Goal: Transaction & Acquisition: Download file/media

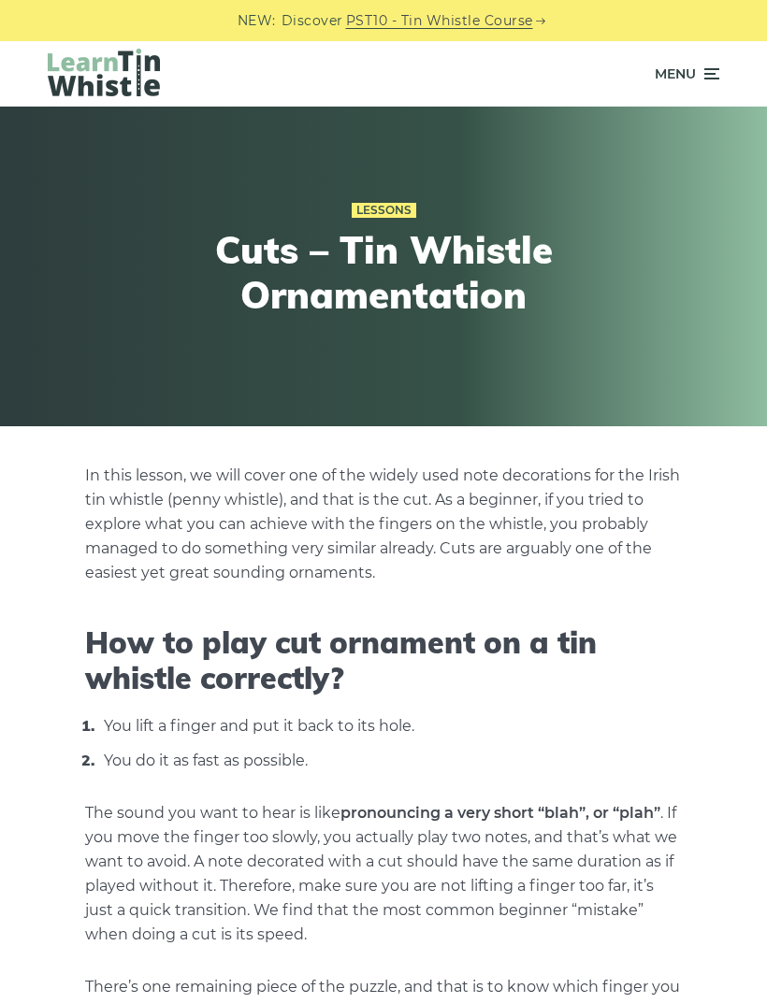
click at [702, 64] on icon at bounding box center [709, 74] width 19 height 22
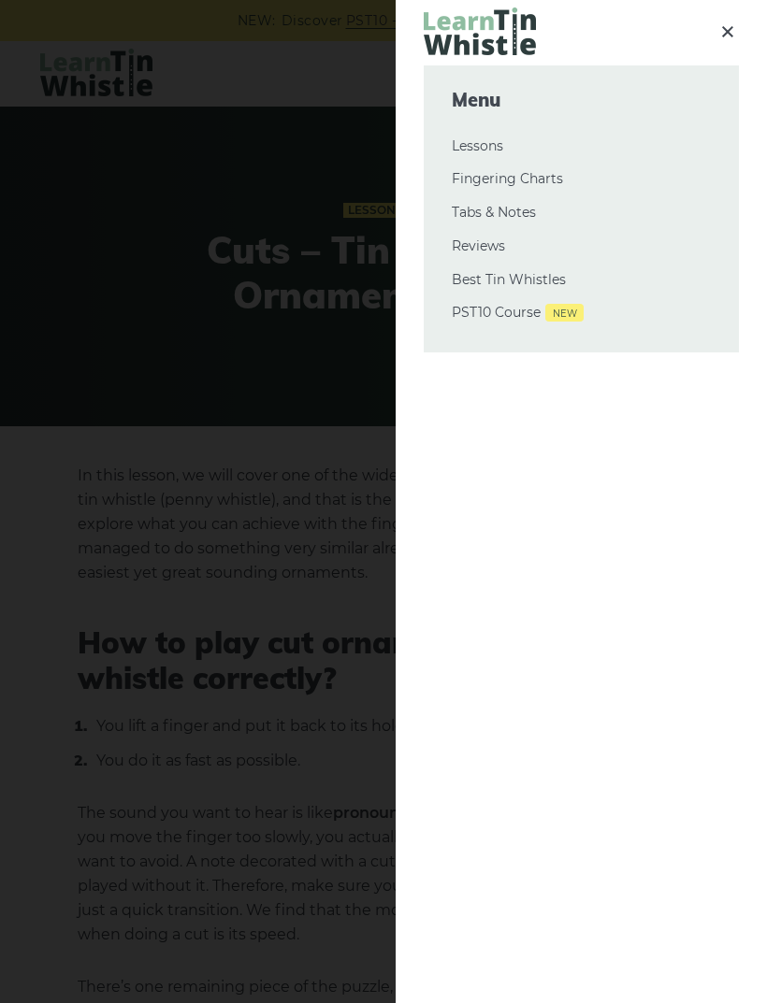
click at [532, 173] on link "Fingering Charts" at bounding box center [581, 179] width 259 height 22
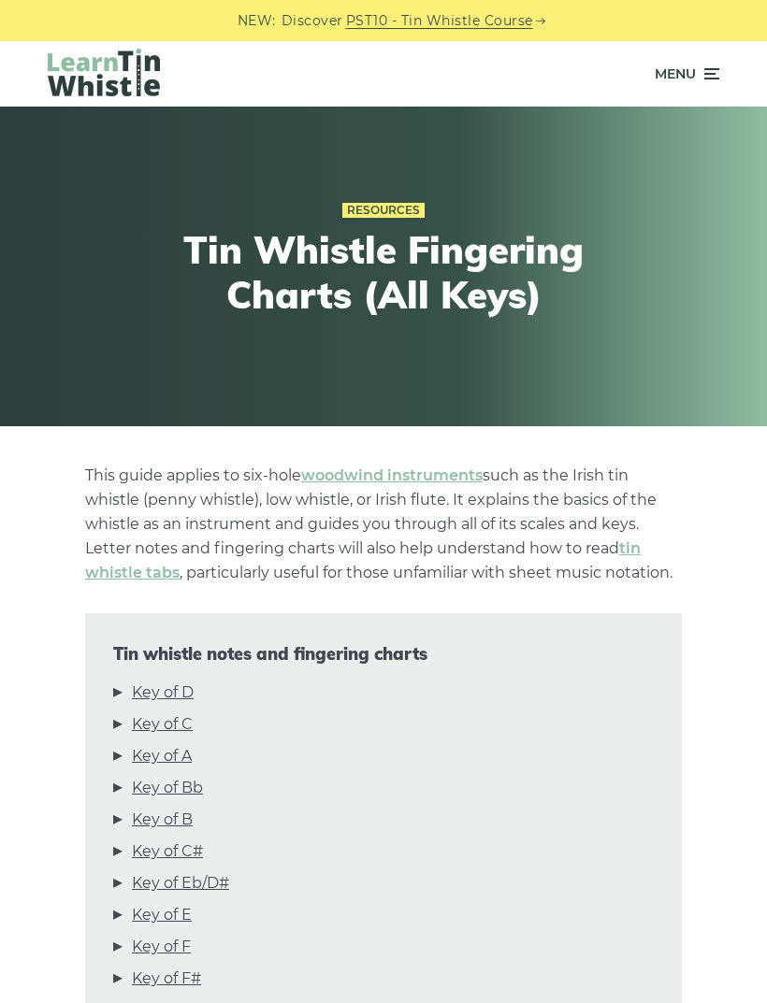
click at [724, 59] on div "Menu" at bounding box center [384, 73] width 728 height 65
click at [701, 77] on icon at bounding box center [709, 74] width 19 height 22
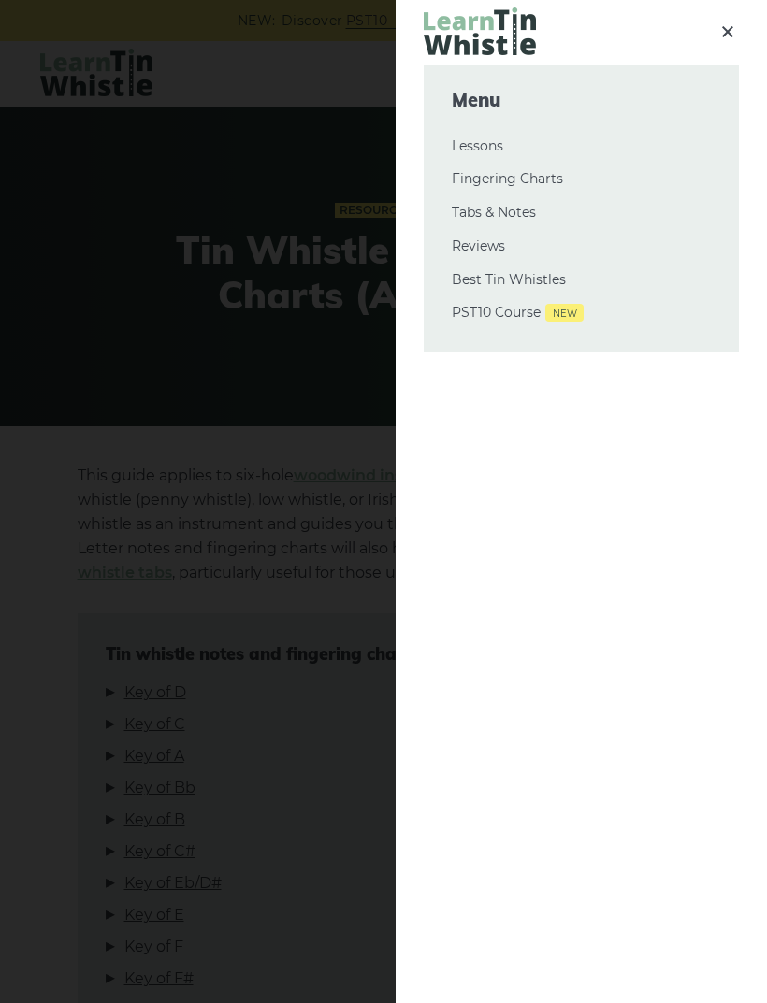
click at [520, 213] on link "Tabs & Notes" at bounding box center [581, 213] width 259 height 22
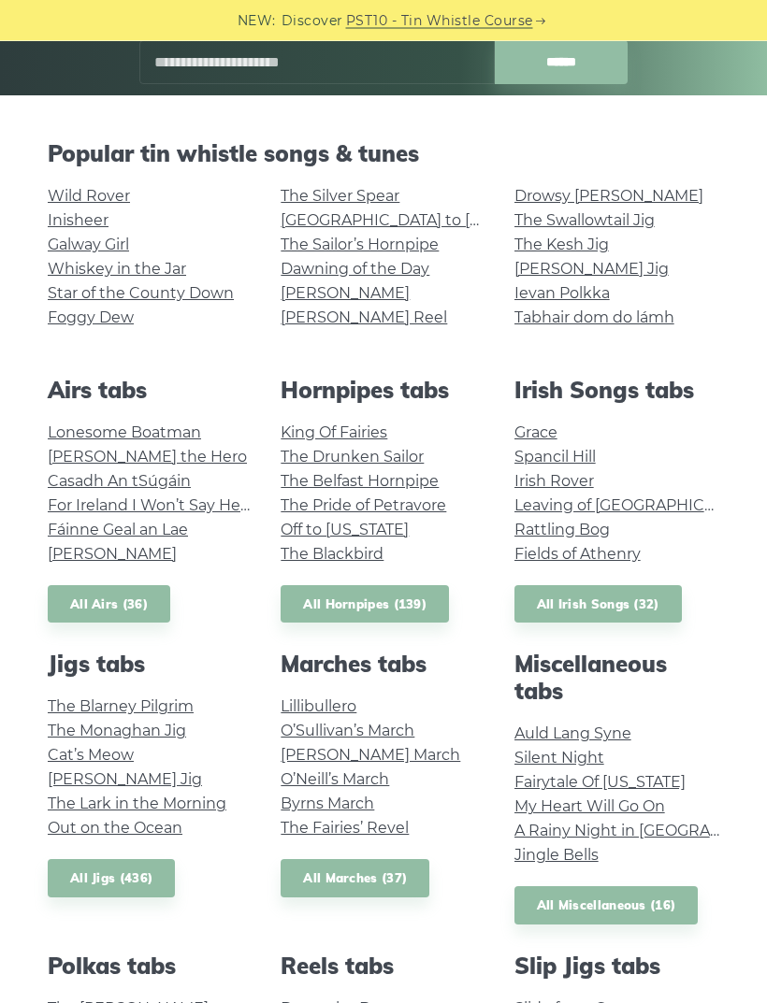
scroll to position [332, 0]
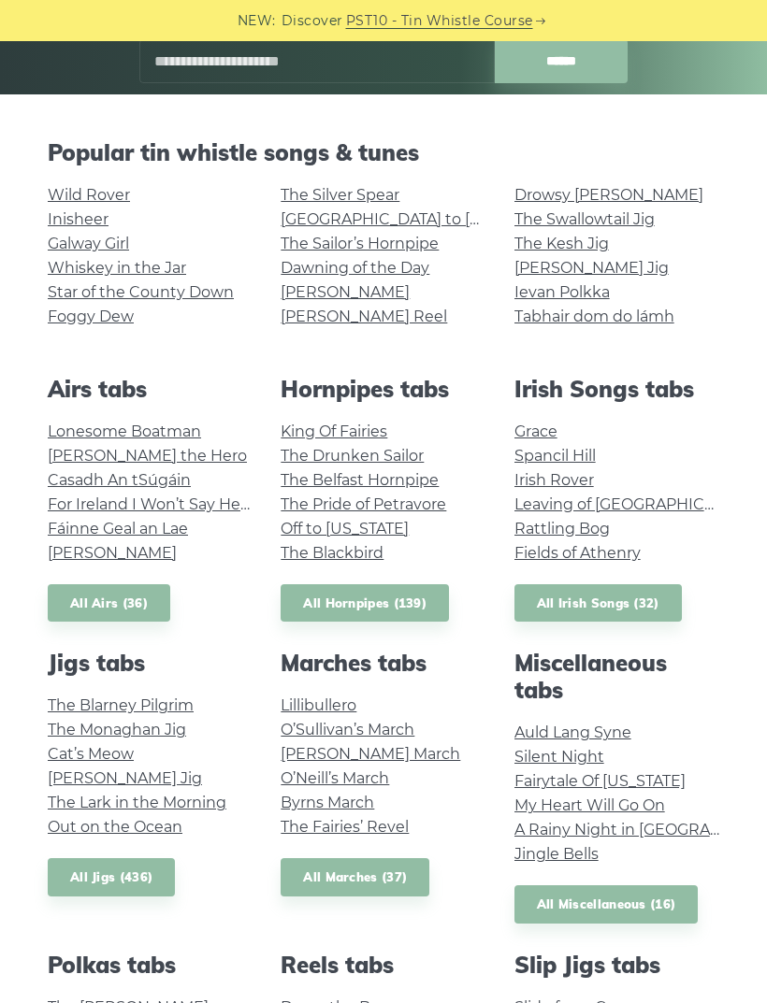
click at [647, 605] on link "All Irish Songs (32)" at bounding box center [597, 603] width 167 height 38
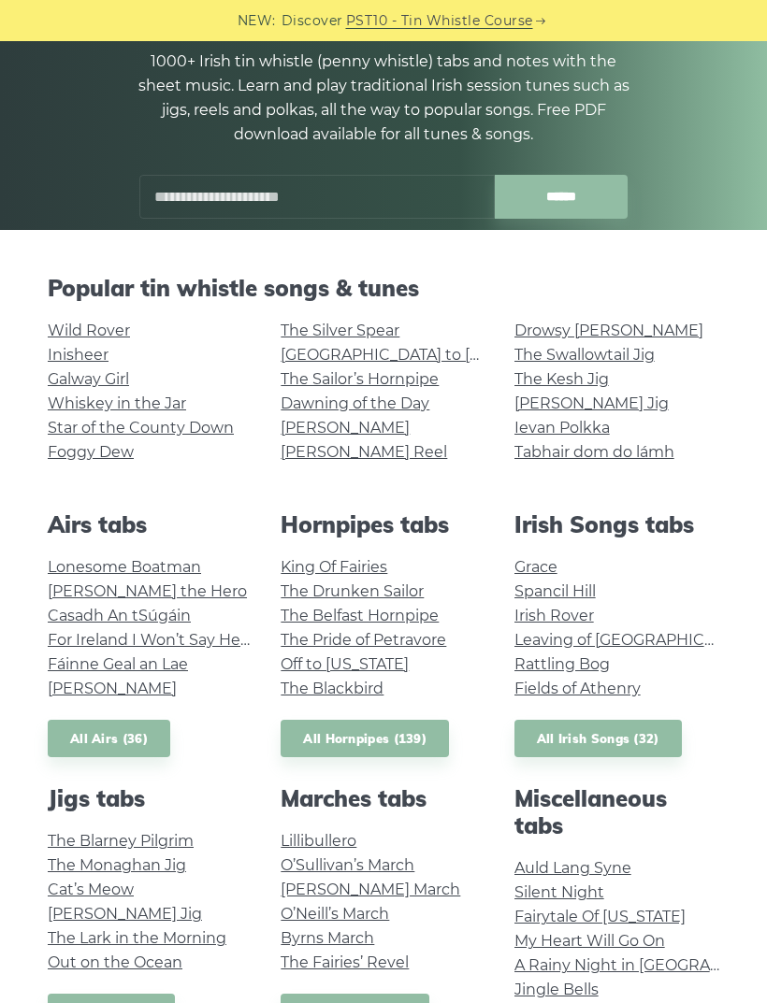
scroll to position [195, 0]
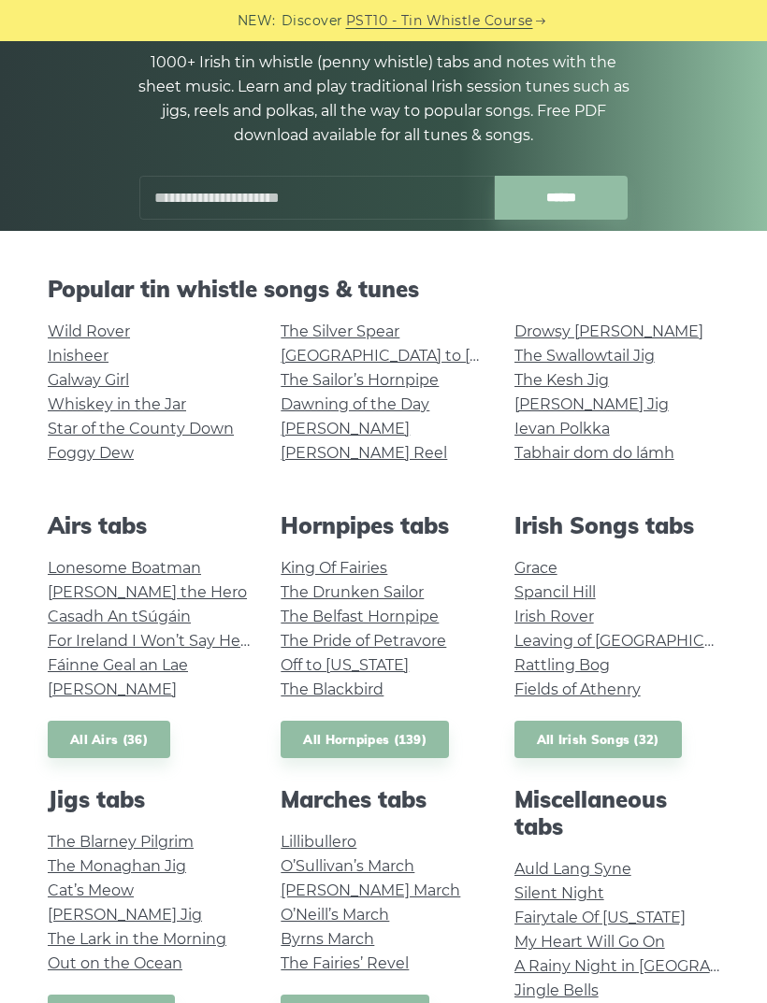
click at [363, 335] on link "The Silver Spear" at bounding box center [340, 332] width 119 height 18
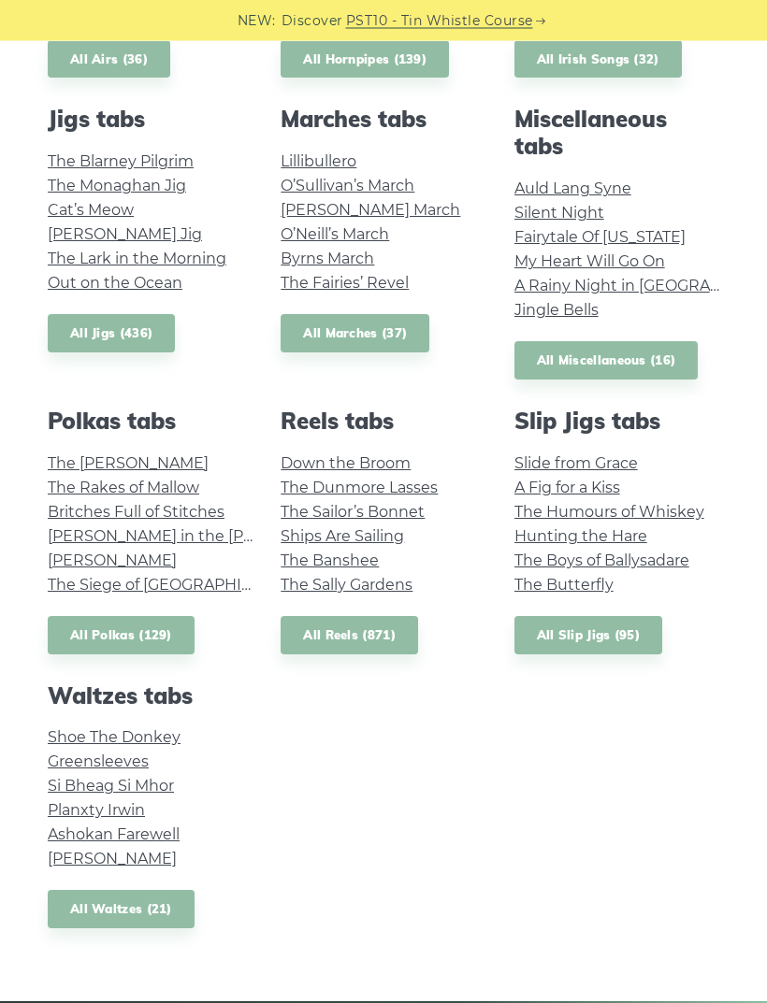
scroll to position [876, 0]
click at [364, 627] on link "All Reels (871)" at bounding box center [349, 635] width 137 height 38
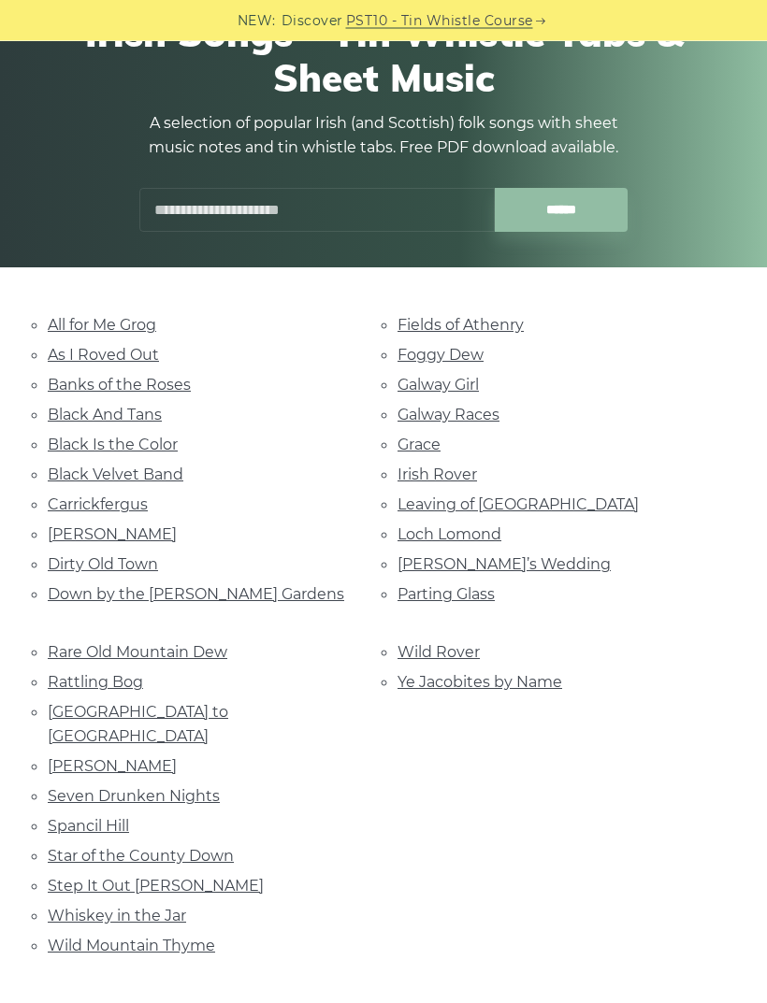
scroll to position [157, 0]
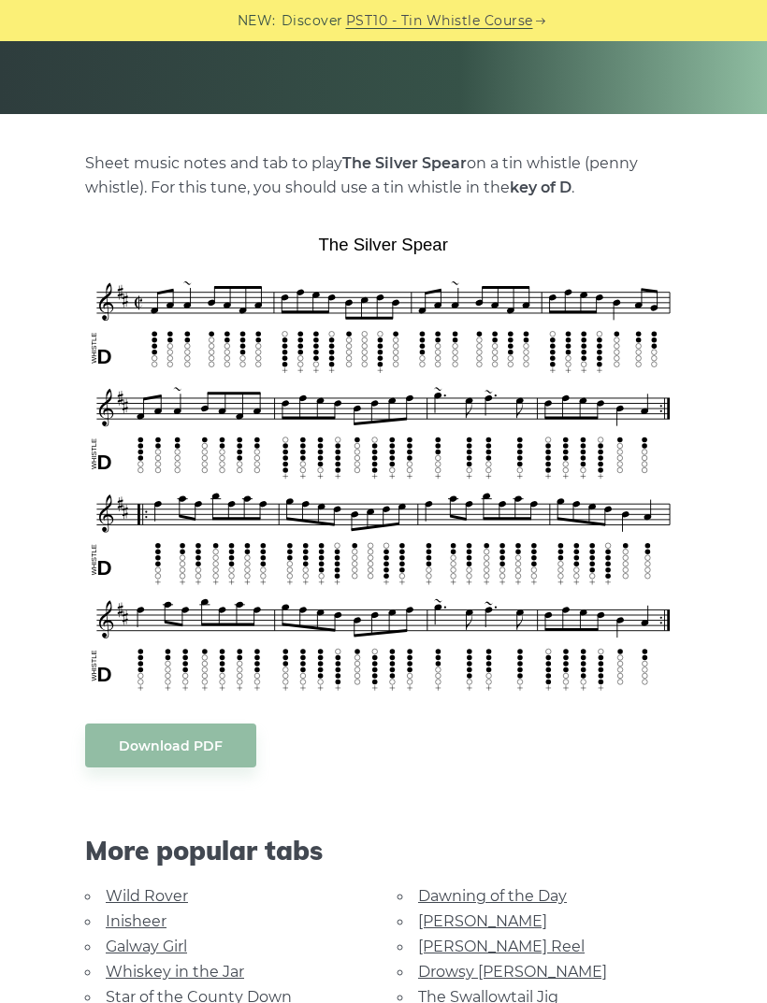
scroll to position [311, 0]
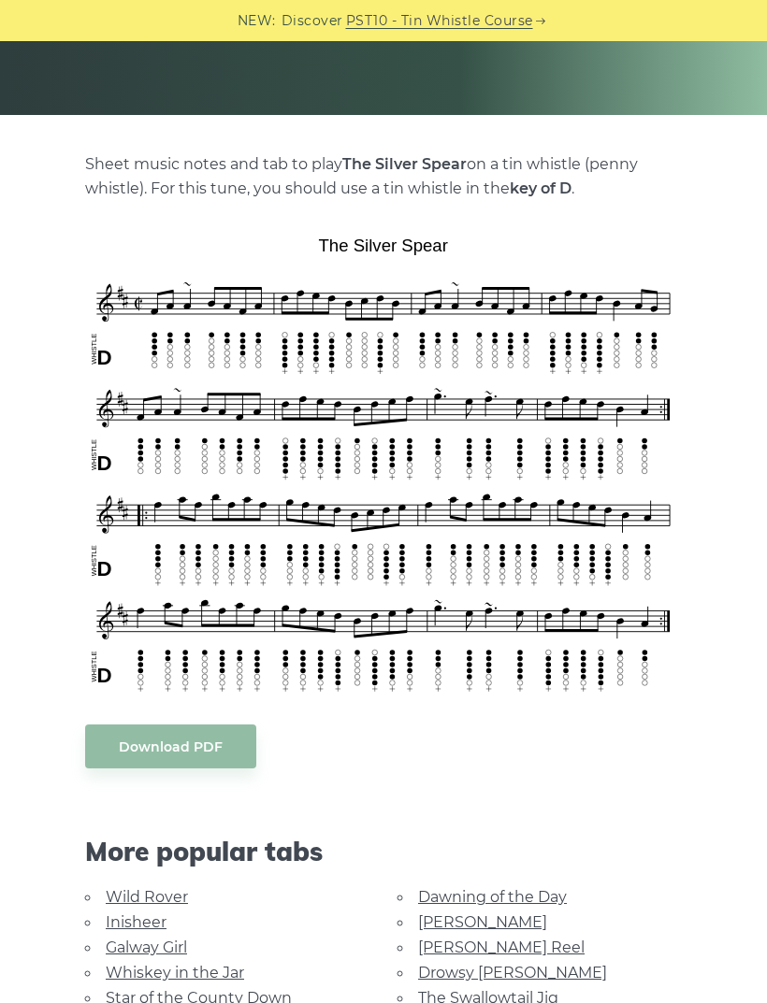
click at [175, 739] on link "Download PDF" at bounding box center [170, 747] width 171 height 44
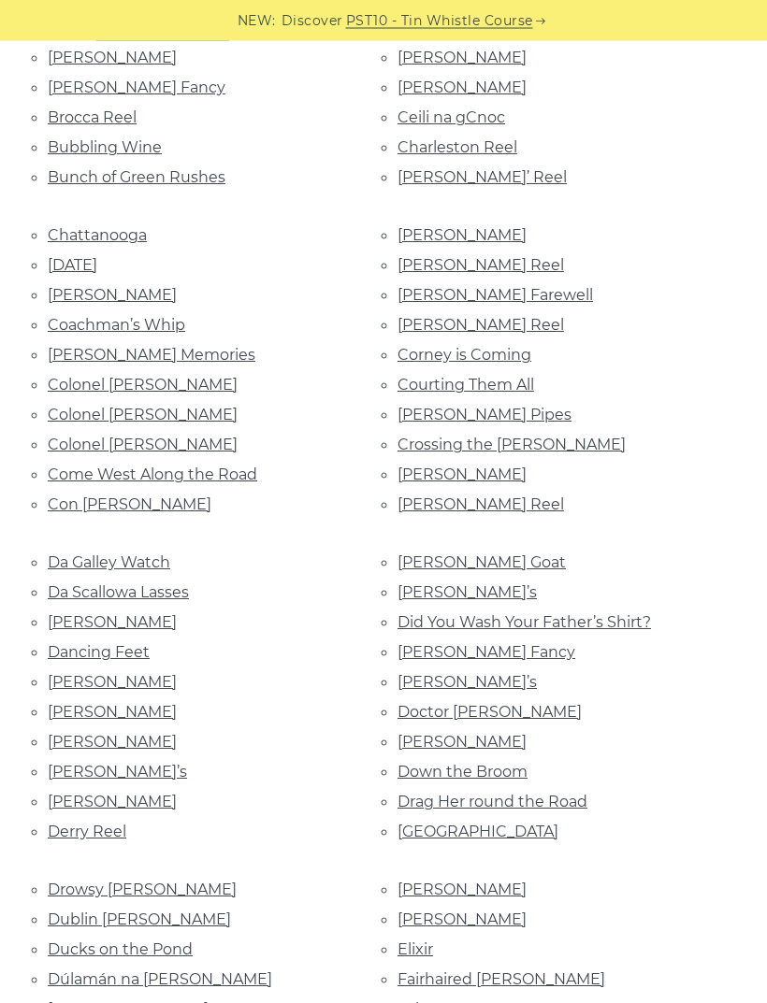
scroll to position [1232, 0]
click at [106, 822] on link "Derry Reel" at bounding box center [87, 831] width 79 height 18
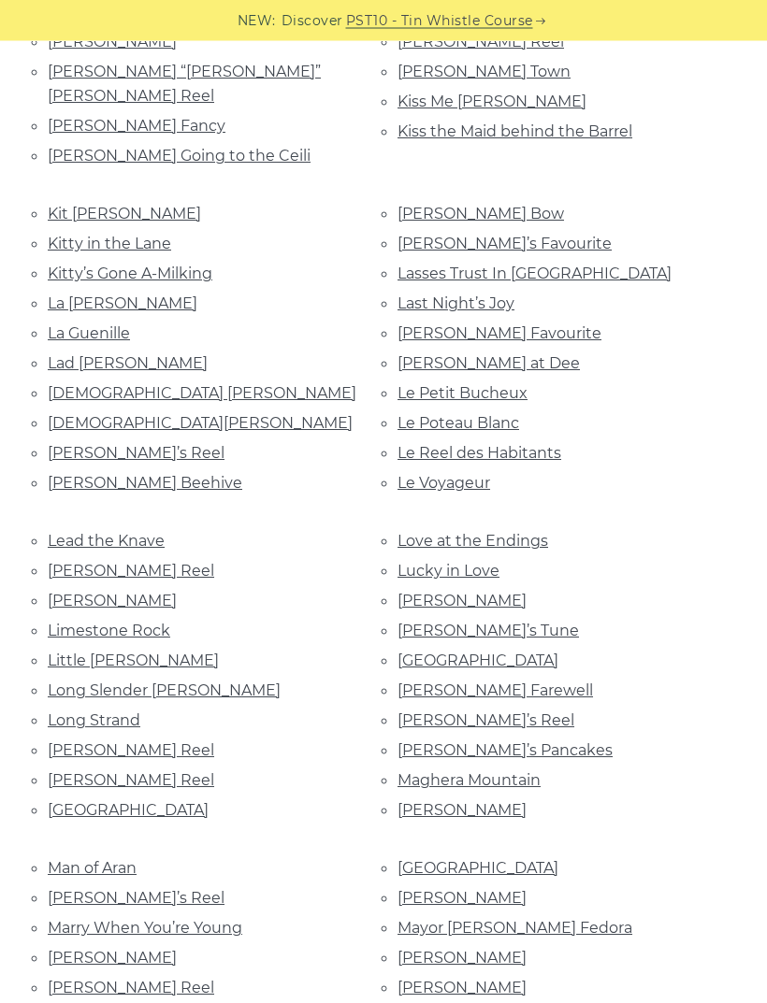
scroll to position [3617, 0]
click at [96, 858] on link "Man of Aran" at bounding box center [92, 867] width 89 height 18
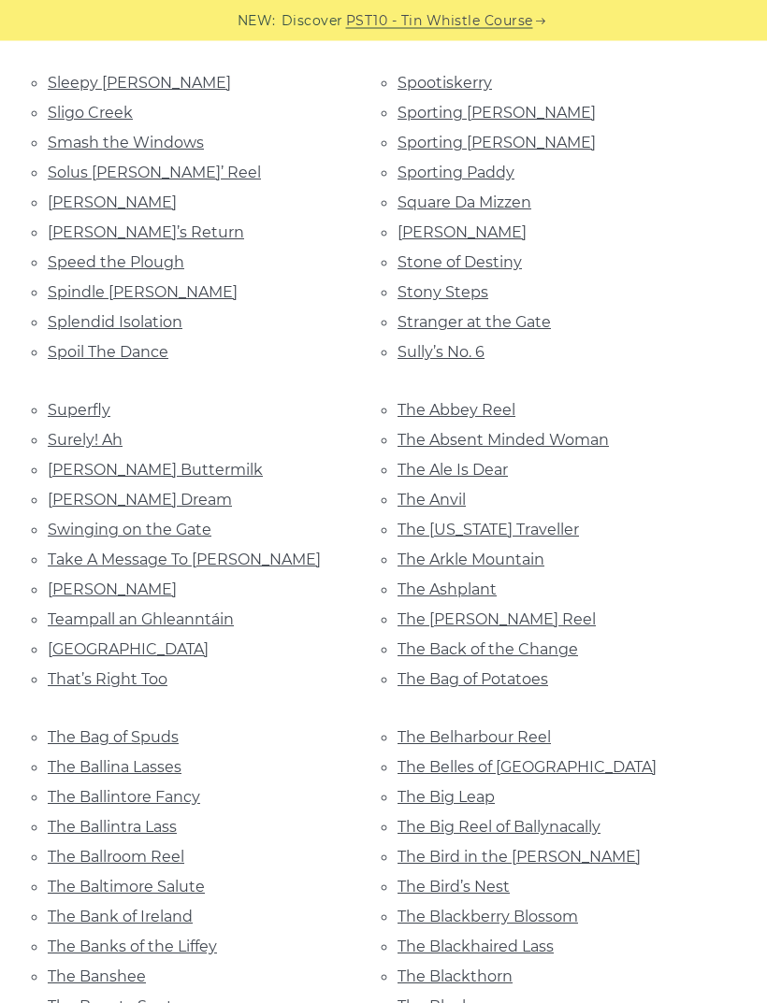
scroll to position [7117, 0]
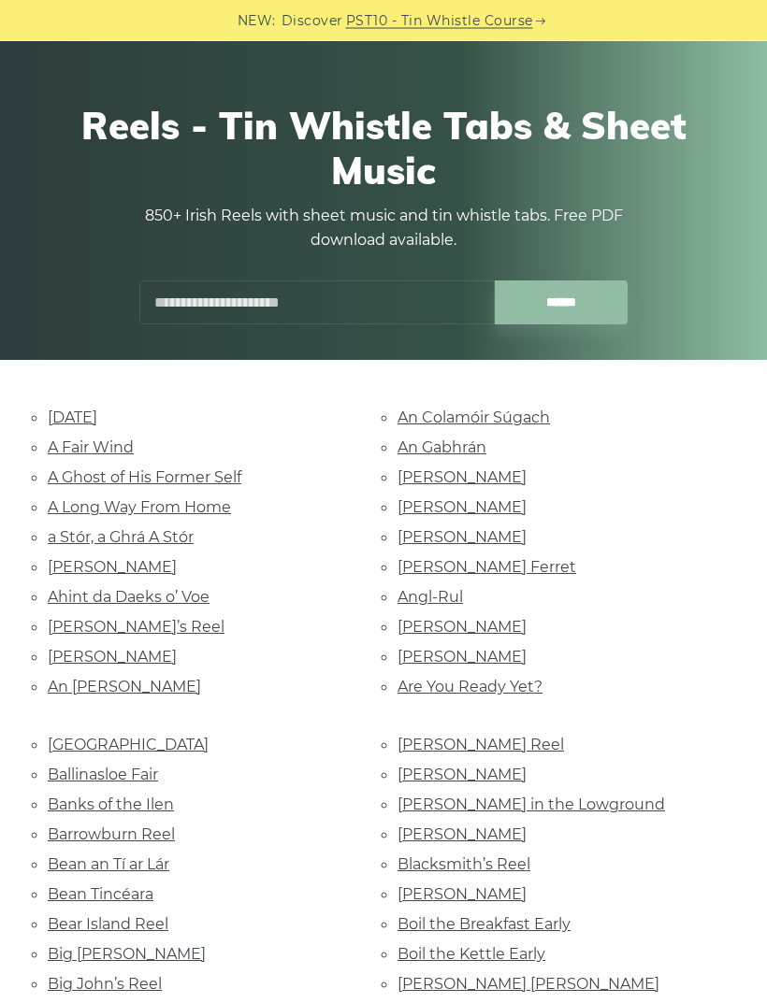
scroll to position [0, 0]
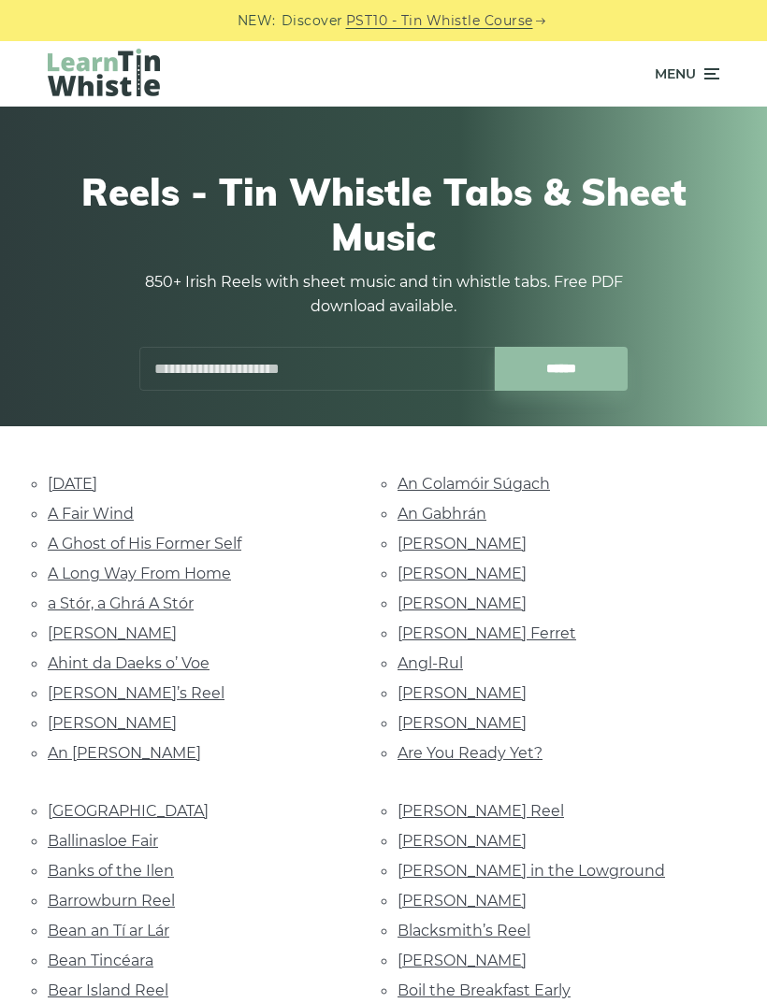
click at [115, 751] on link "An Chois Tinn" at bounding box center [124, 753] width 153 height 18
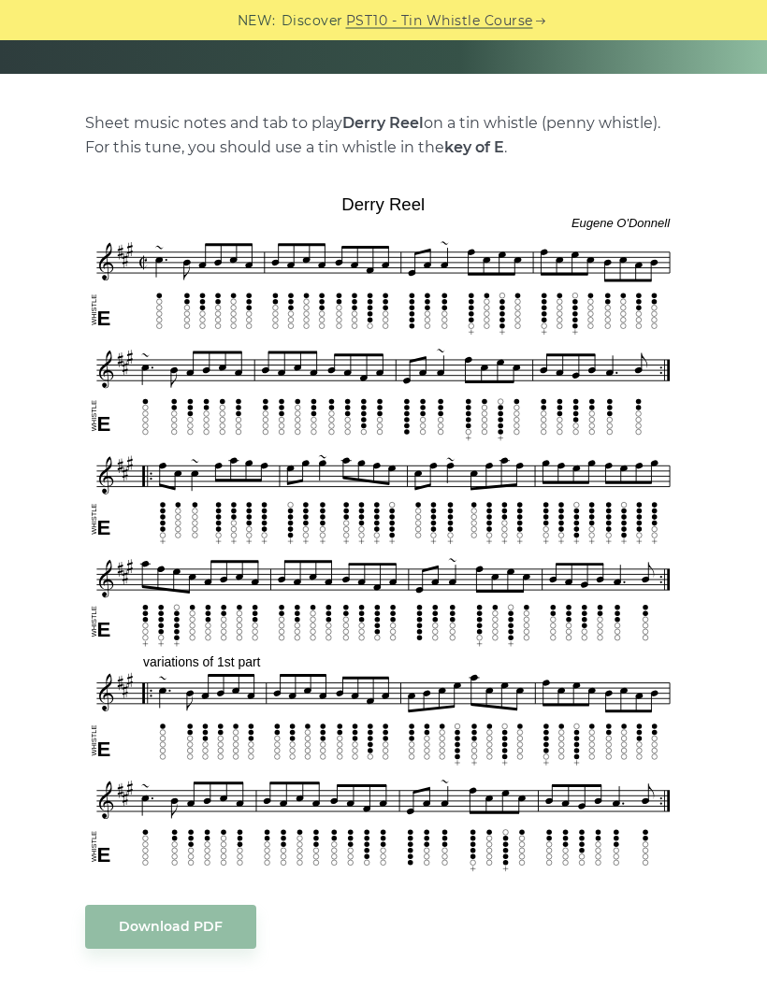
scroll to position [352, 0]
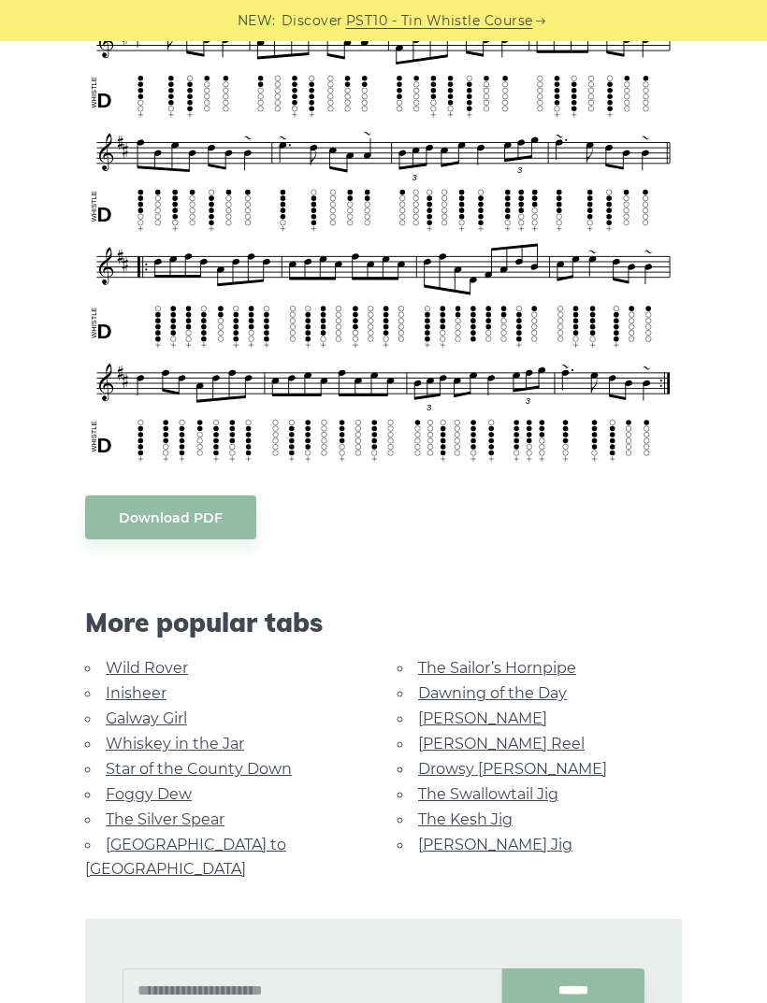
scroll to position [1247, 0]
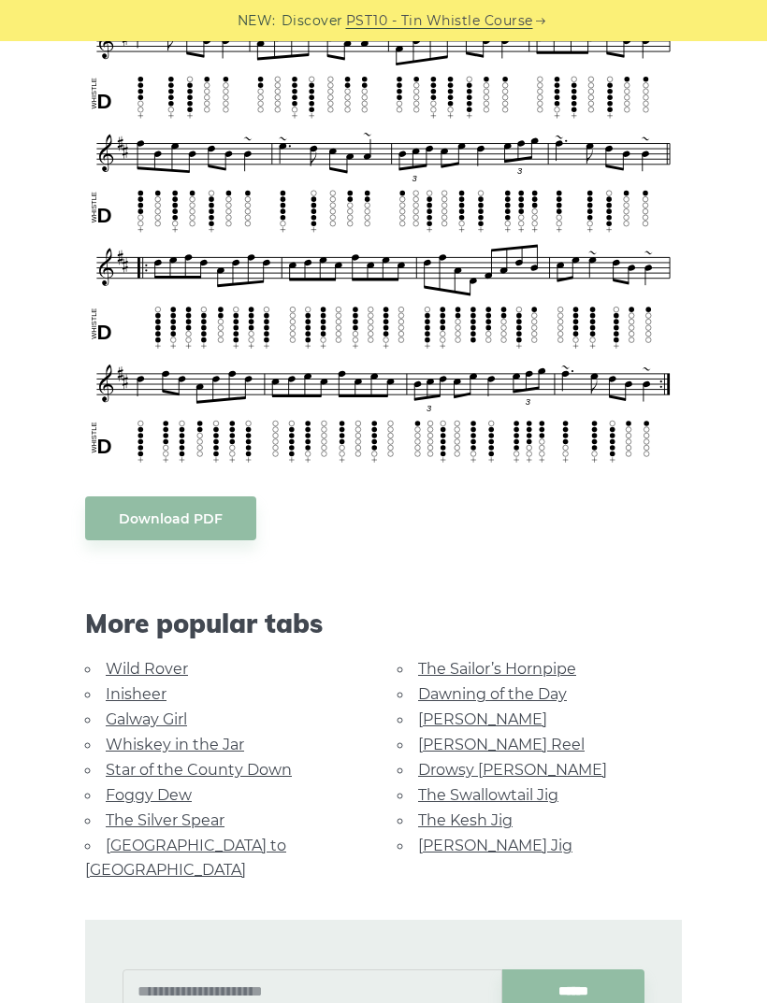
click at [194, 502] on link "Download PDF" at bounding box center [170, 519] width 171 height 44
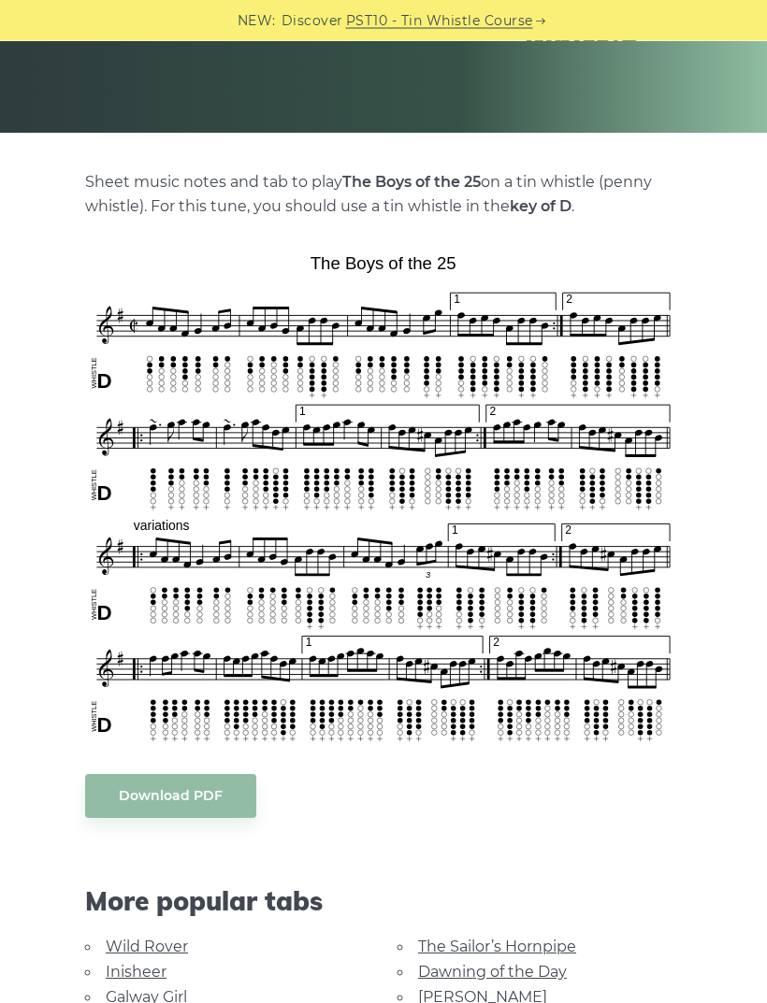
scroll to position [294, 0]
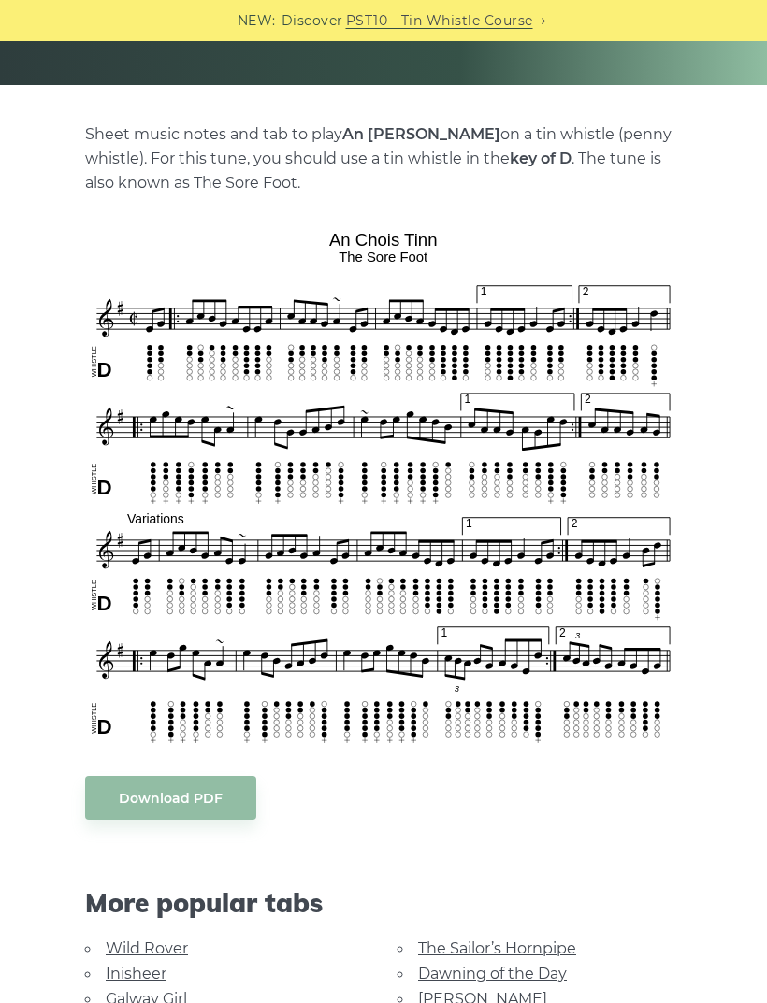
scroll to position [342, 0]
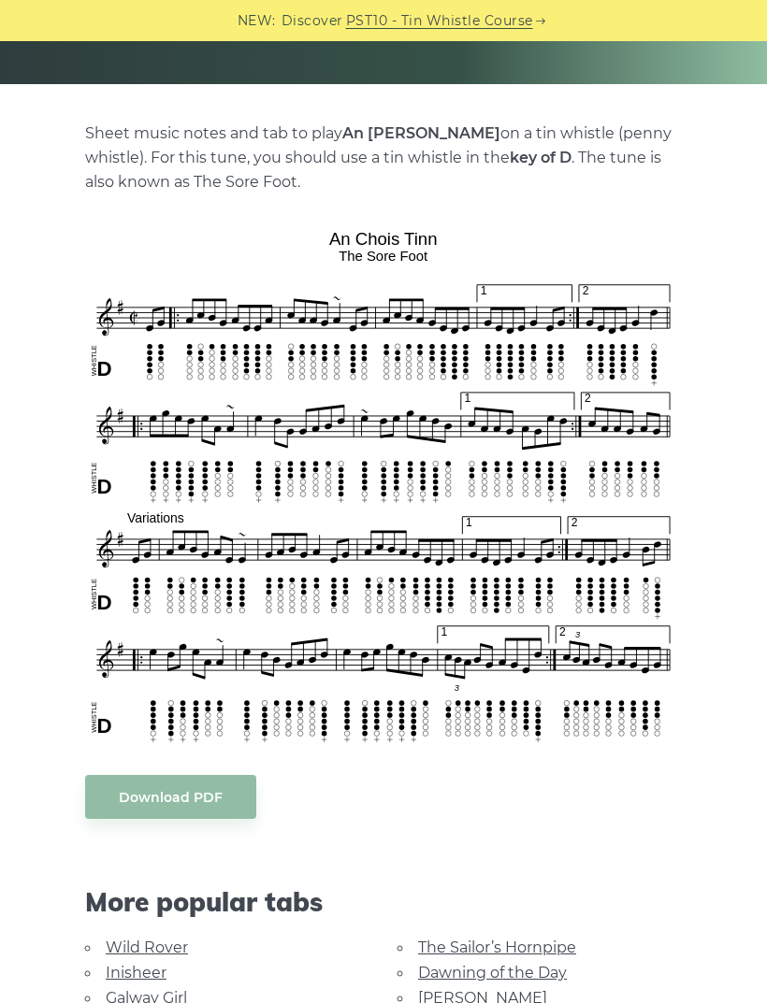
click at [160, 815] on link "Download PDF" at bounding box center [170, 797] width 171 height 44
